Goal: Information Seeking & Learning: Check status

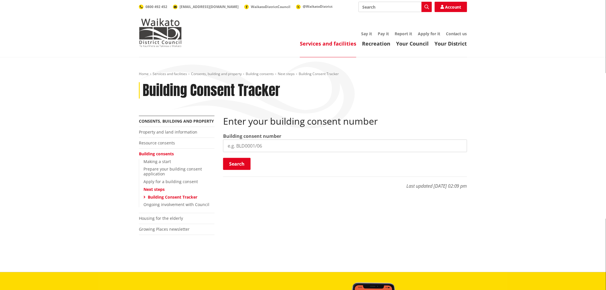
drag, startPoint x: 257, startPoint y: 137, endPoint x: 259, endPoint y: 146, distance: 9.2
click at [257, 137] on label "Building consent number" at bounding box center [252, 136] width 58 height 7
click at [259, 146] on input "search" at bounding box center [345, 145] width 244 height 13
paste input "BLD0206/26"
type input "BLD0206/26"
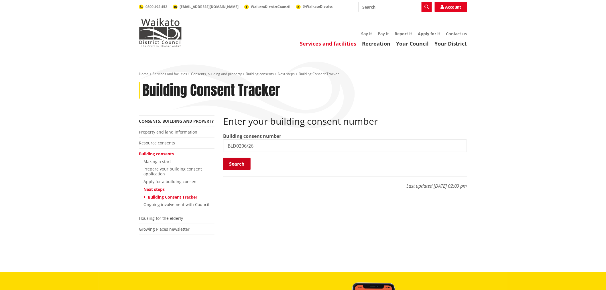
click at [242, 168] on button "Search" at bounding box center [236, 164] width 27 height 12
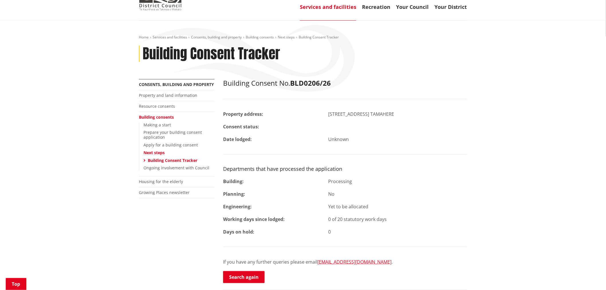
scroll to position [64, 0]
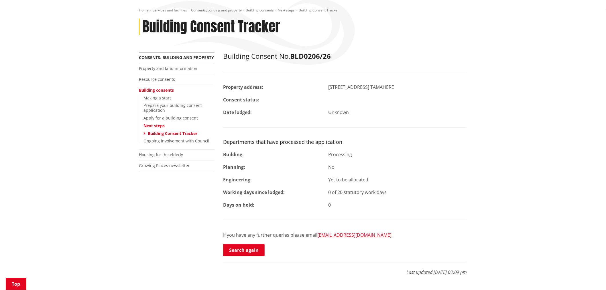
drag, startPoint x: 245, startPoint y: 249, endPoint x: 241, endPoint y: 209, distance: 40.5
click at [245, 249] on link "Search again" at bounding box center [244, 250] width 42 height 12
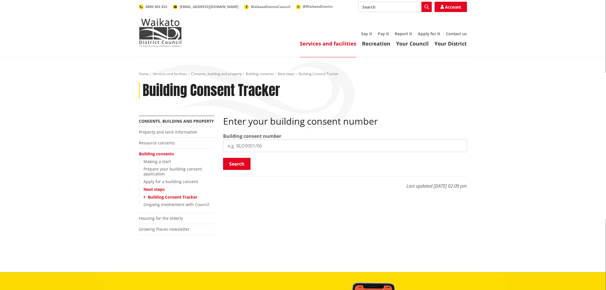
drag, startPoint x: 244, startPoint y: 147, endPoint x: 247, endPoint y: 158, distance: 11.0
click at [245, 147] on input "search" at bounding box center [345, 145] width 244 height 13
paste input "BLD0172/26"
type input "BLD0172/26"
click at [247, 158] on button "Search" at bounding box center [236, 164] width 27 height 12
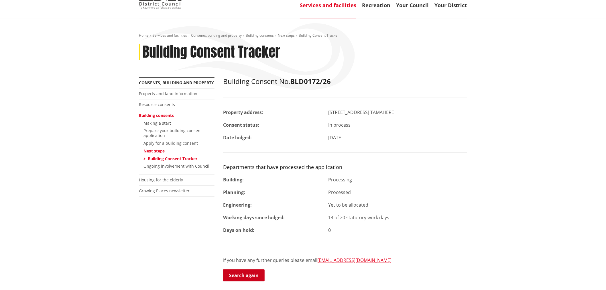
scroll to position [95, 0]
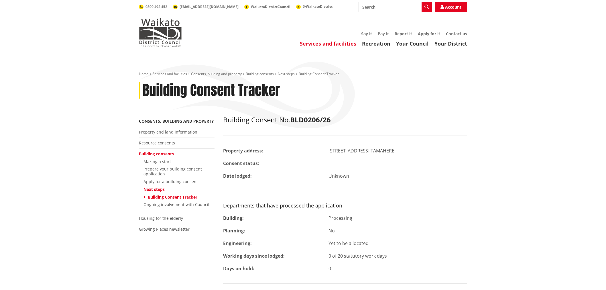
scroll to position [64, 0]
